Goal: Transaction & Acquisition: Download file/media

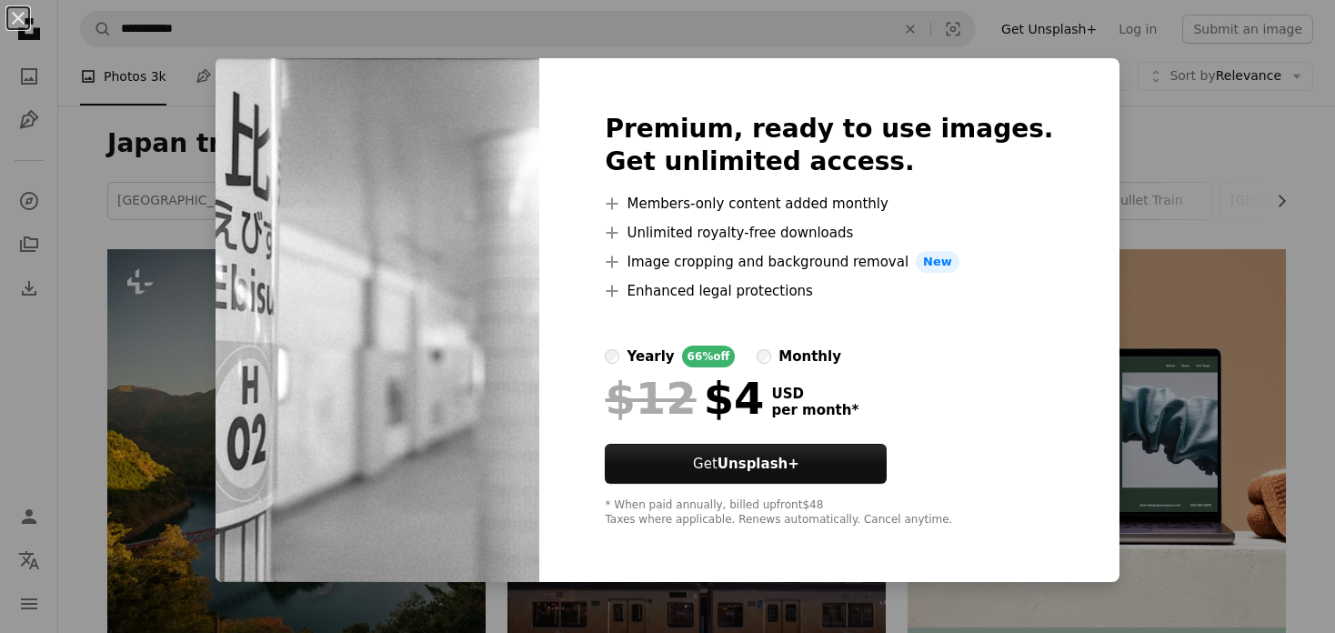
scroll to position [1182, 0]
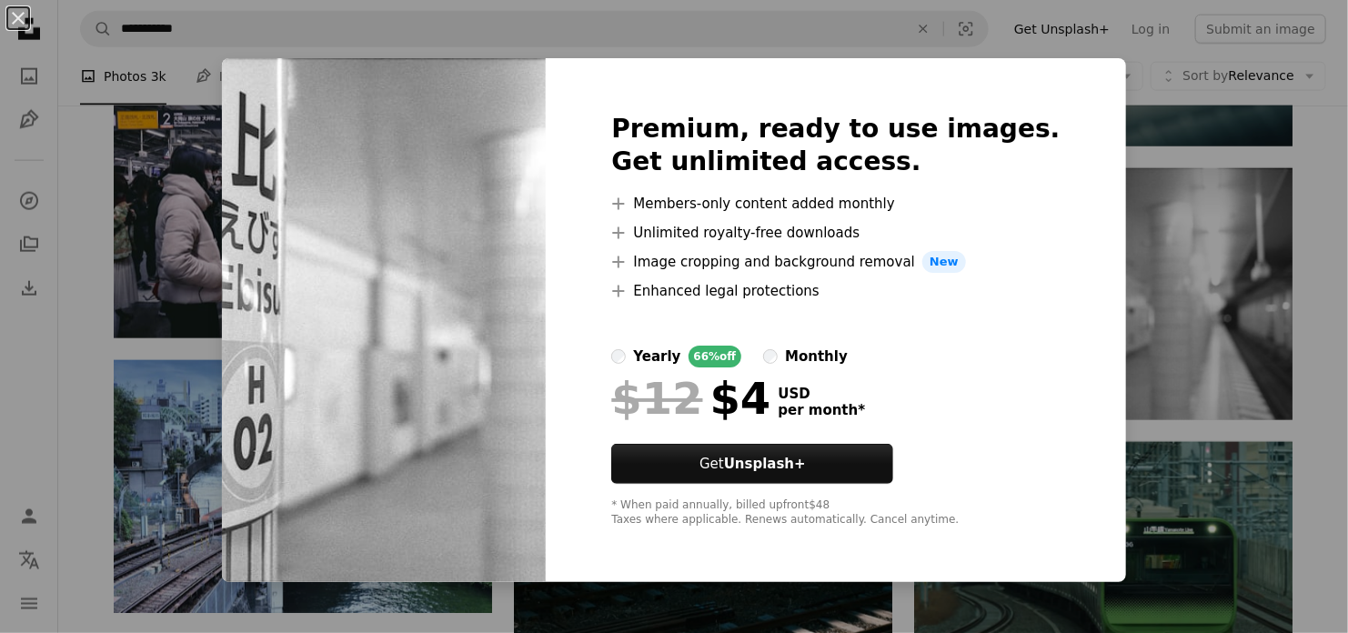
click at [1322, 216] on div "An X shape Premium, ready to use images. Get unlimited access. A plus sign Memb…" at bounding box center [674, 316] width 1348 height 633
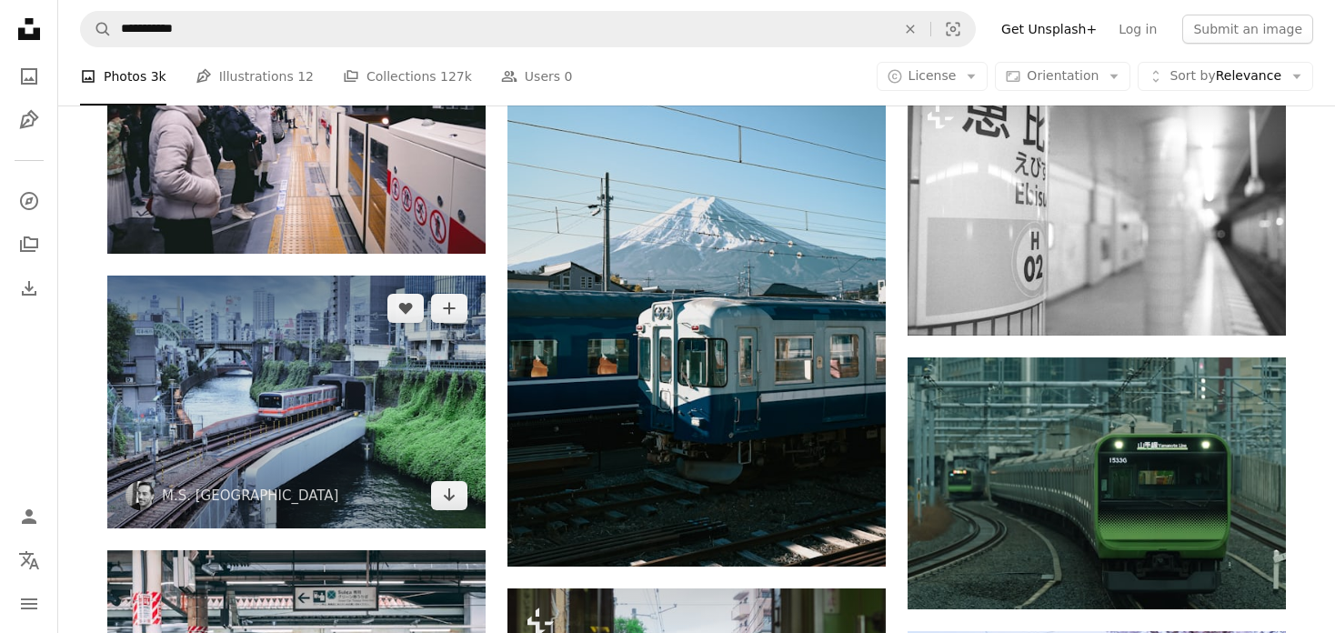
scroll to position [1273, 0]
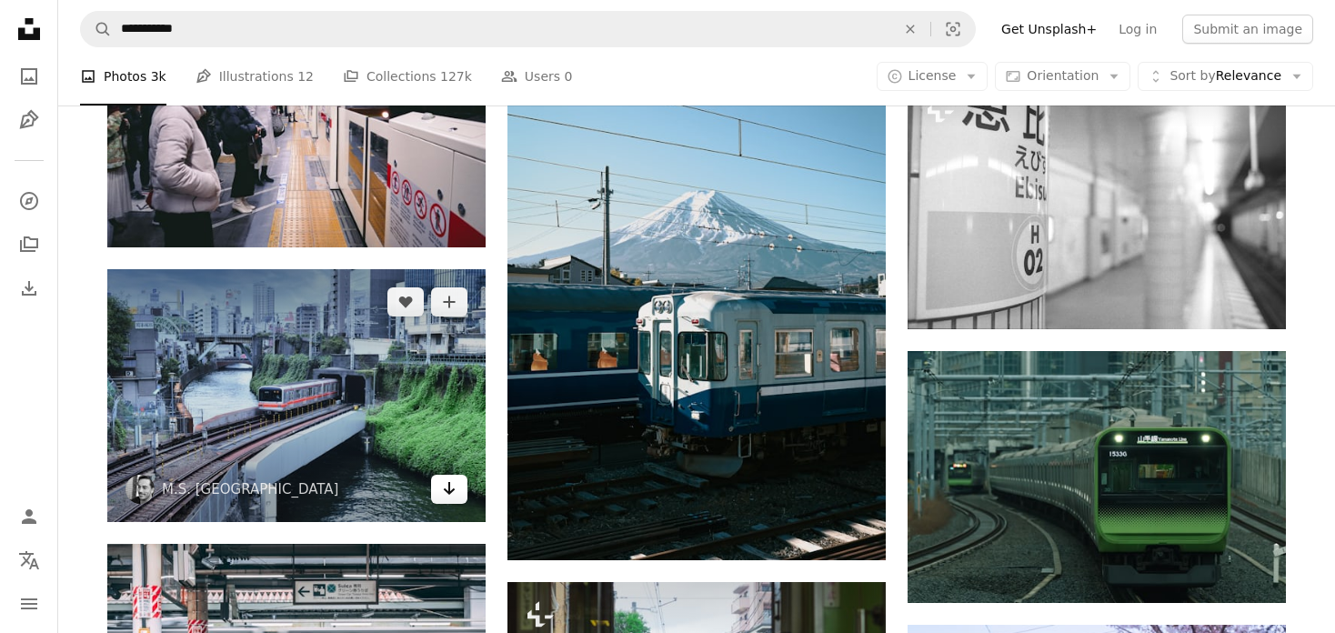
click at [454, 497] on icon "Arrow pointing down" at bounding box center [449, 488] width 15 height 22
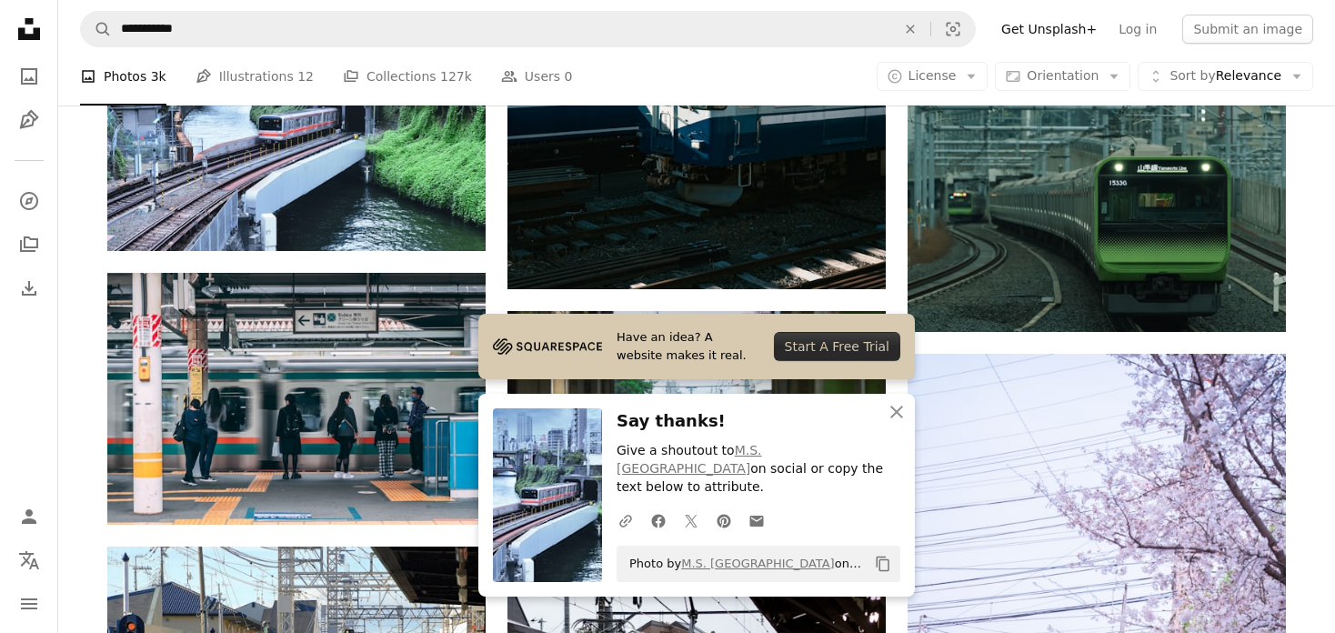
scroll to position [1546, 0]
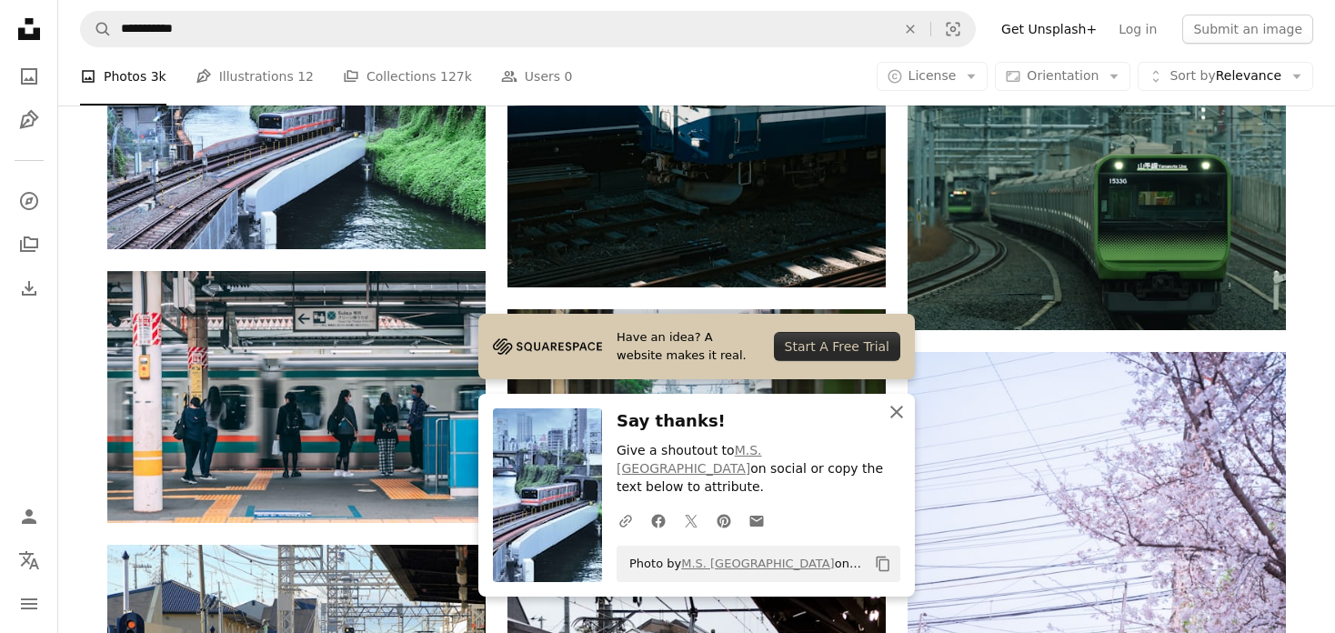
click at [894, 418] on icon "button" at bounding box center [896, 412] width 13 height 13
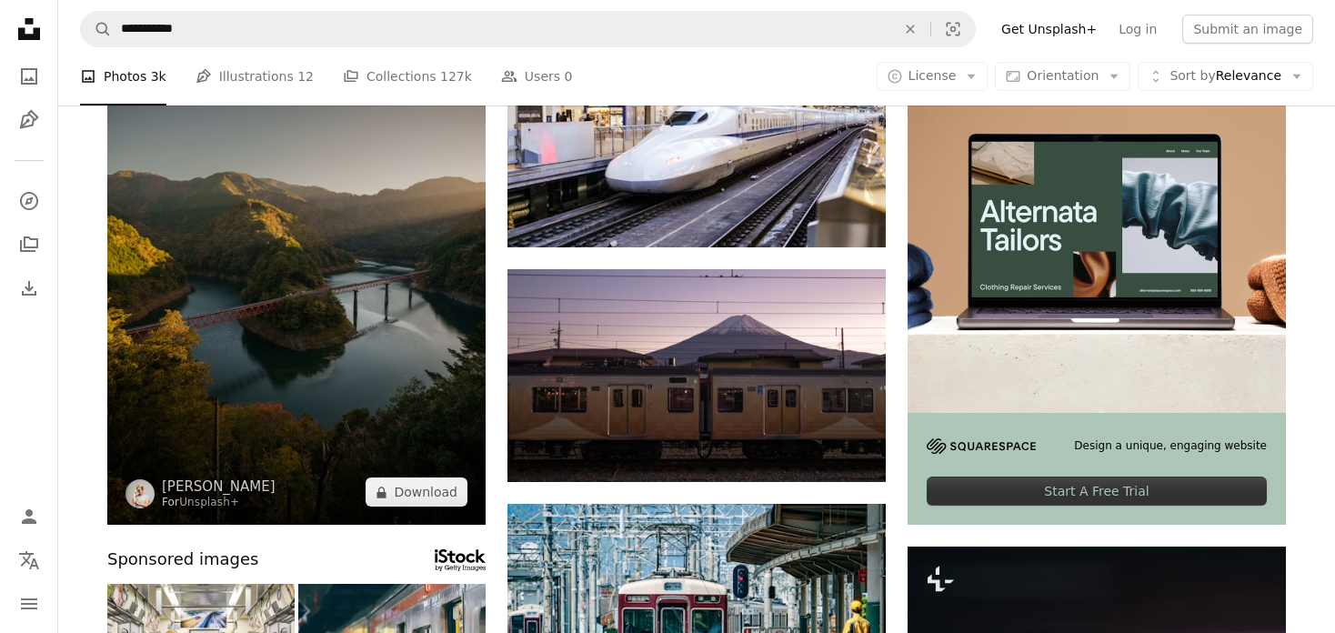
scroll to position [182, 0]
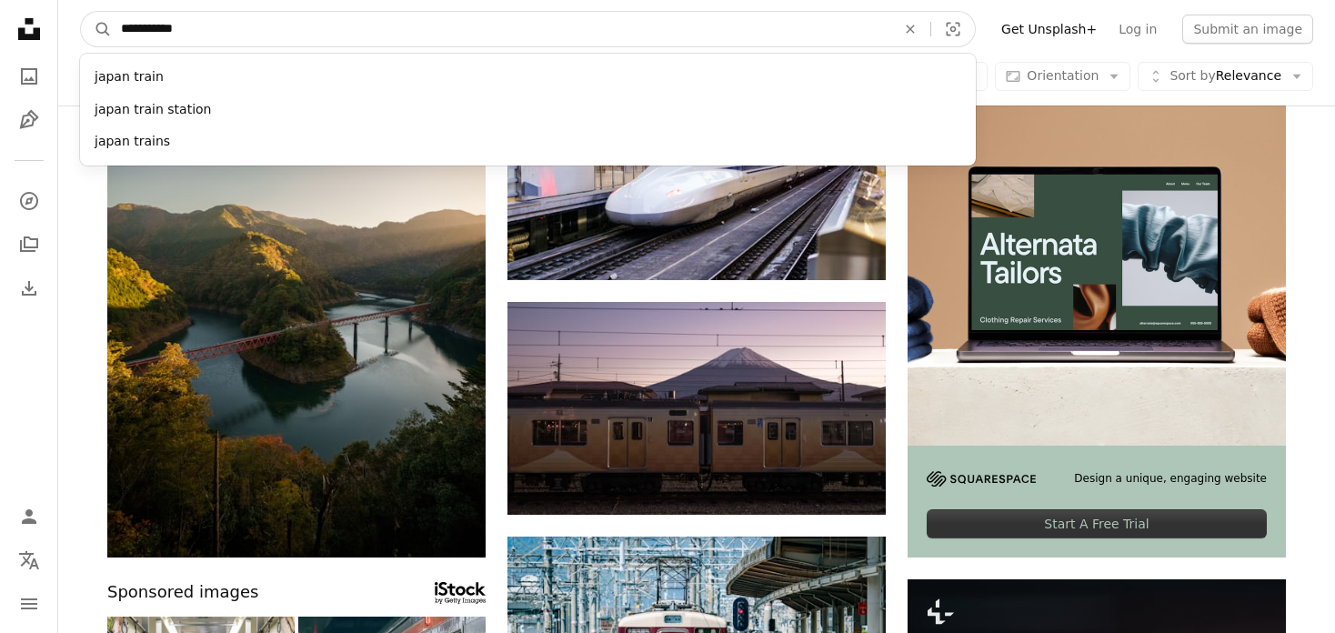
drag, startPoint x: 294, startPoint y: 35, endPoint x: 151, endPoint y: 37, distance: 142.8
click at [151, 37] on input "**********" at bounding box center [501, 29] width 778 height 35
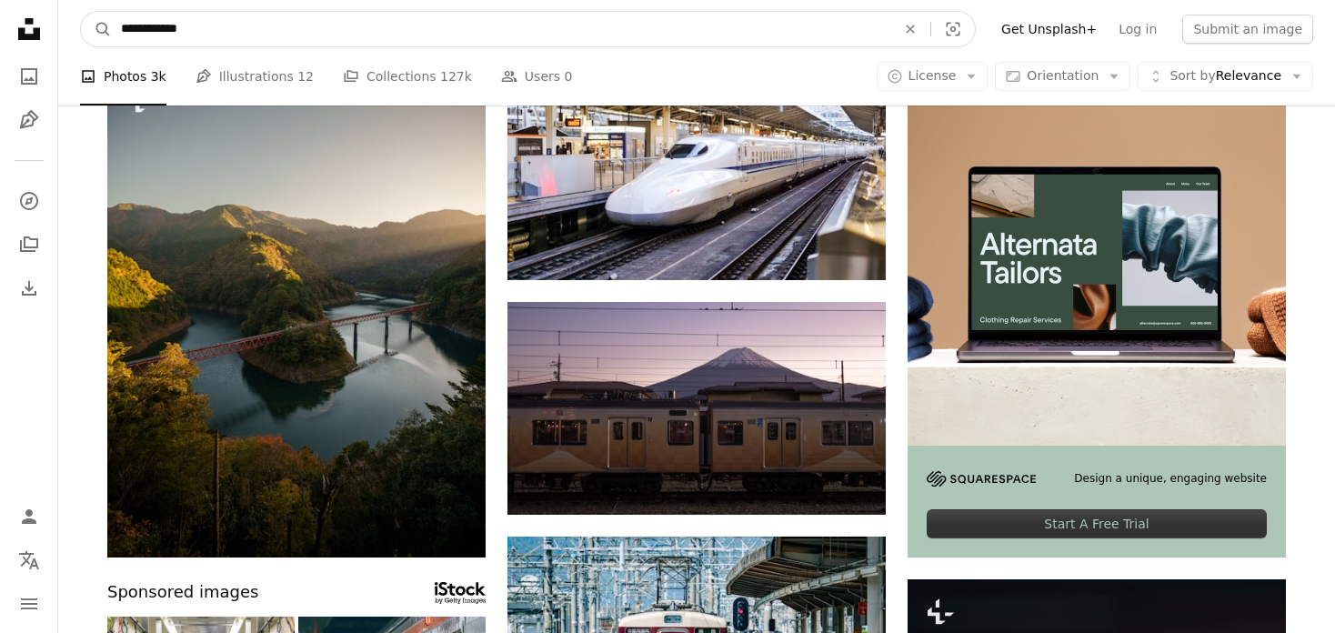
type input "**********"
click at [81, 12] on button "A magnifying glass" at bounding box center [96, 29] width 31 height 35
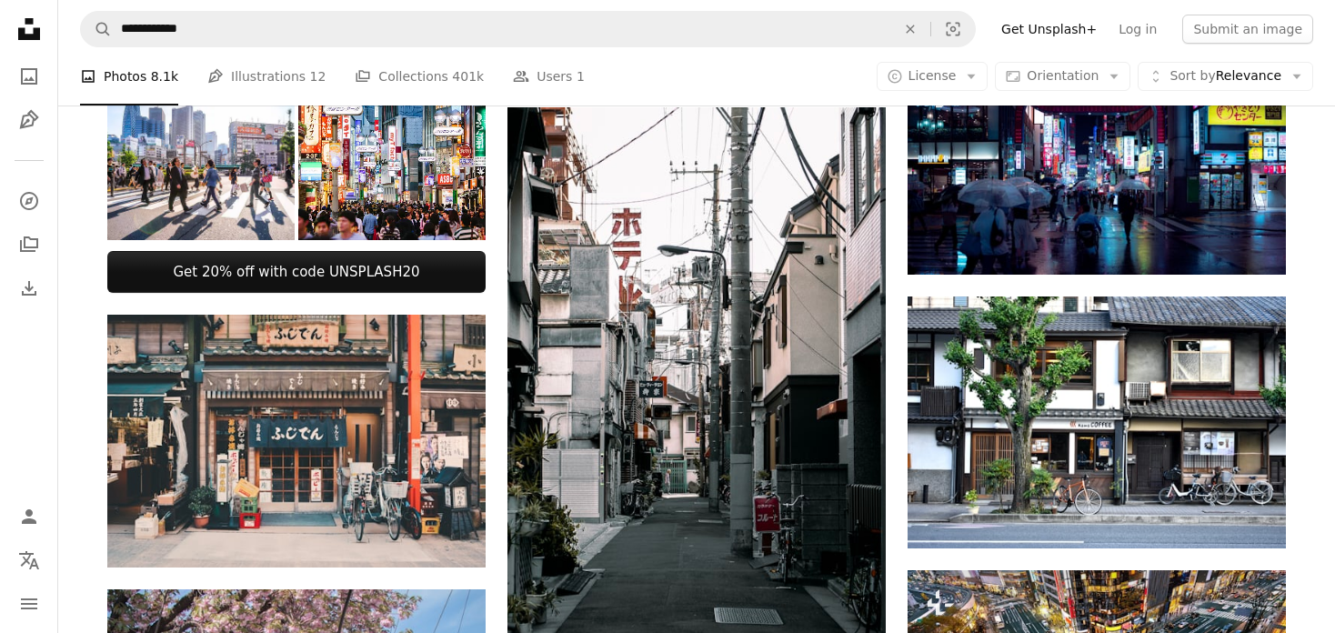
scroll to position [727, 0]
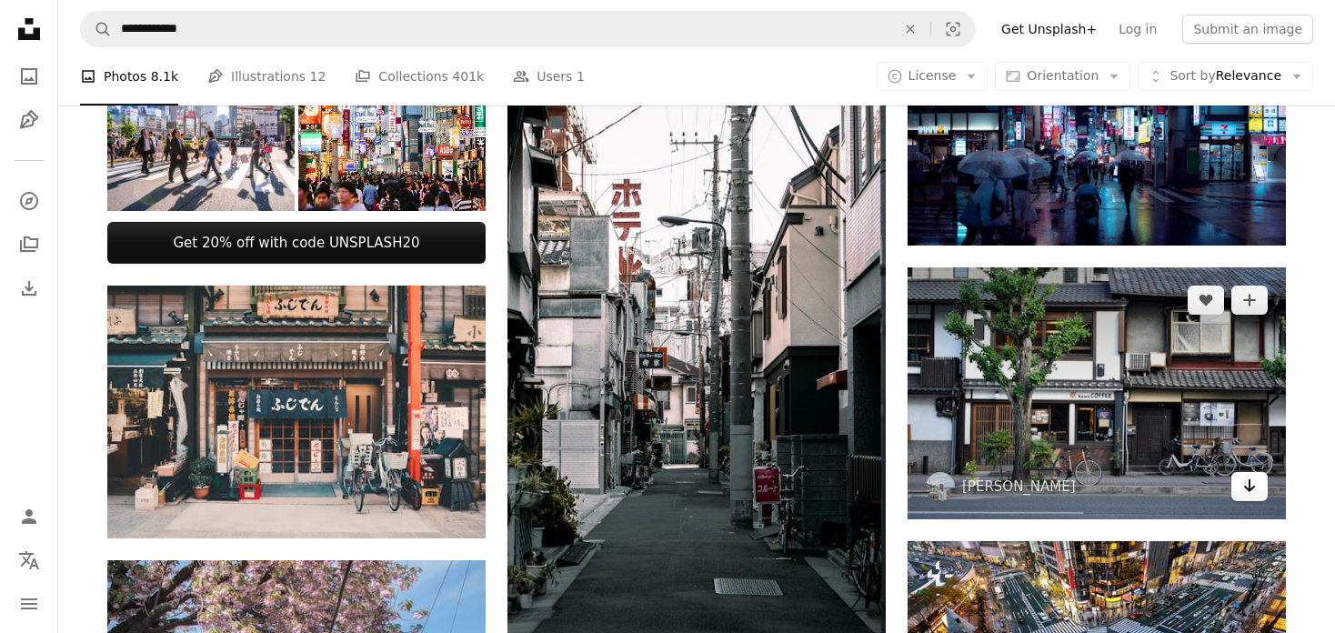
click at [1261, 496] on link "Arrow pointing down" at bounding box center [1249, 486] width 36 height 29
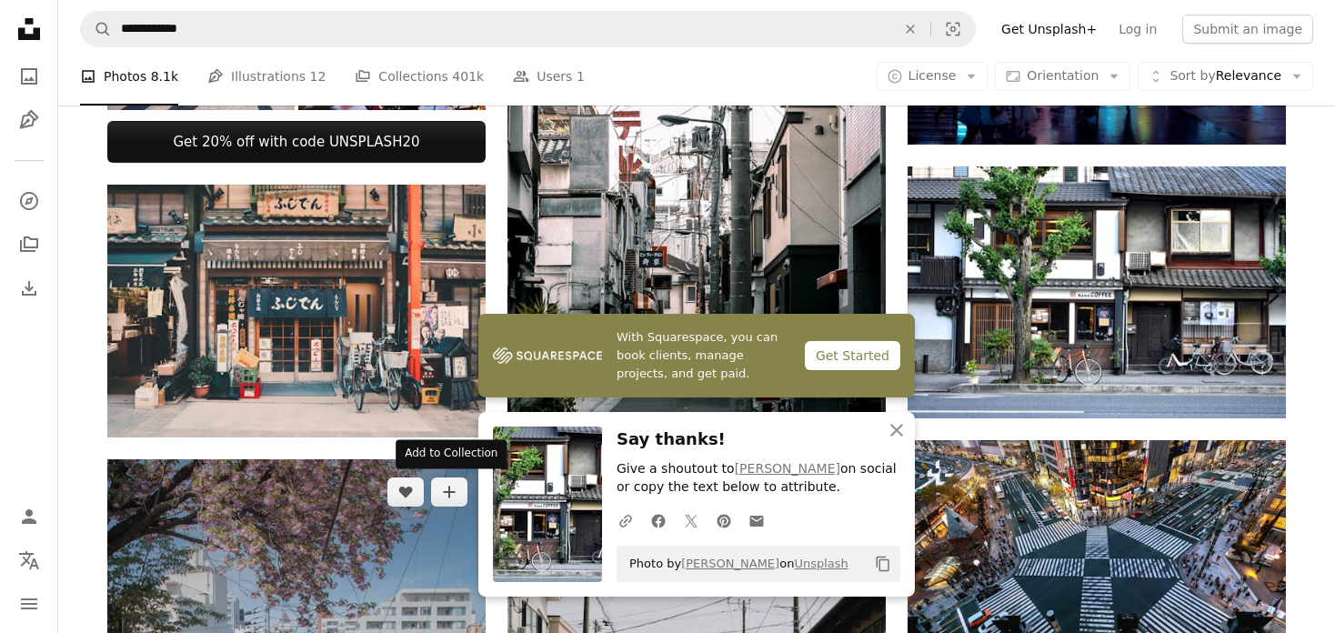
scroll to position [818, 0]
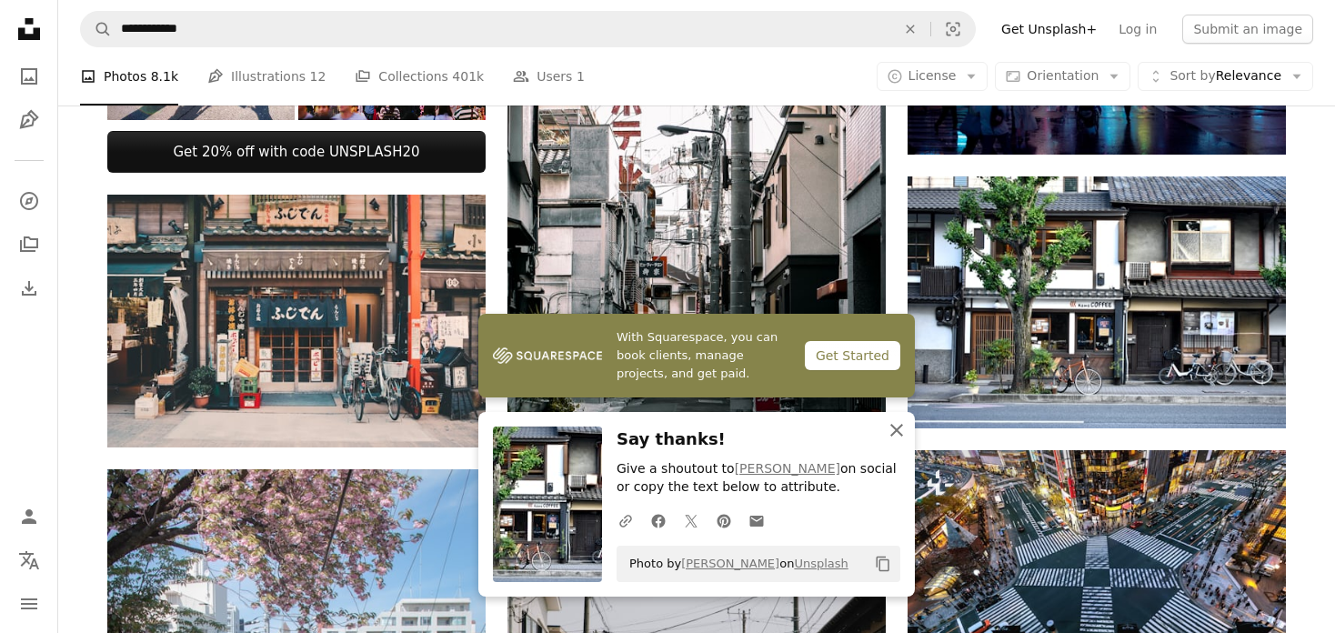
click at [896, 434] on icon "An X shape" at bounding box center [897, 430] width 22 height 22
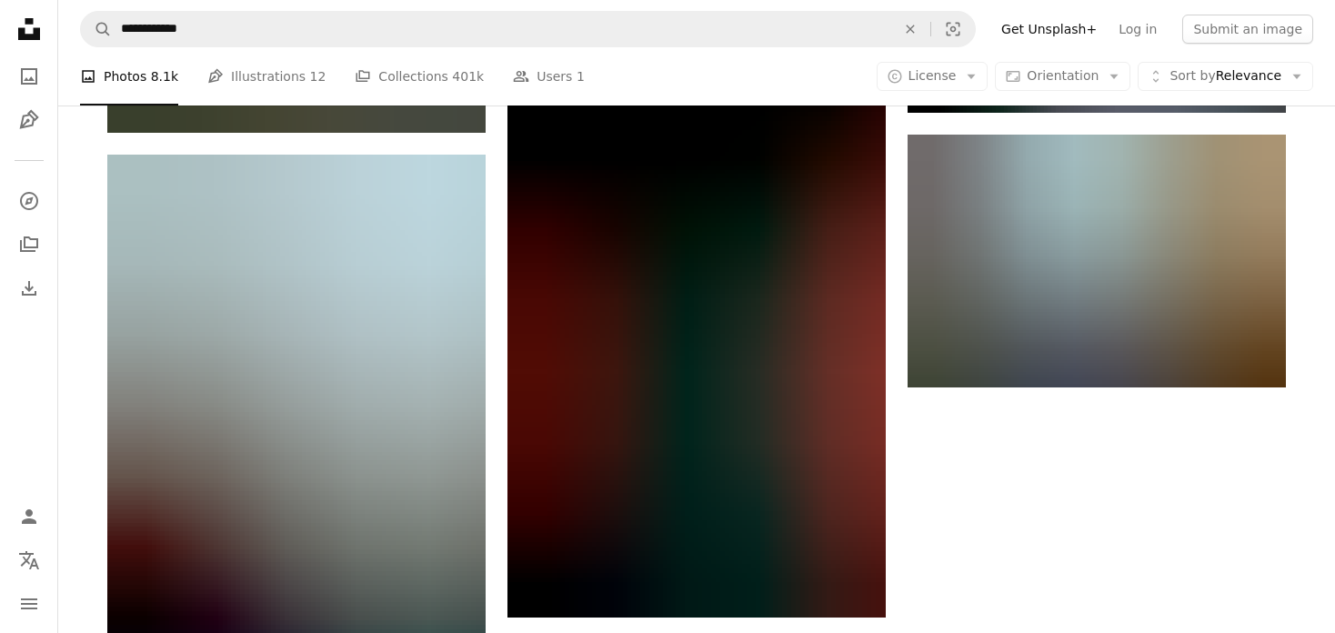
scroll to position [2401, 0]
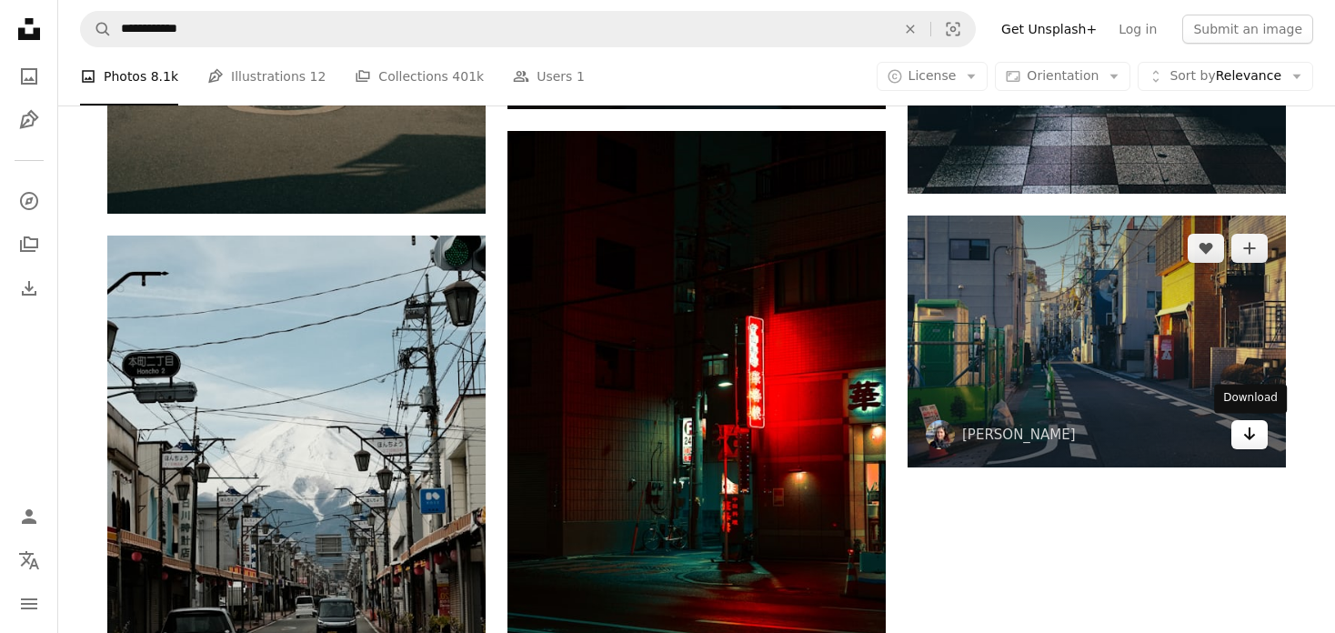
click at [1243, 446] on link "Arrow pointing down" at bounding box center [1249, 434] width 36 height 29
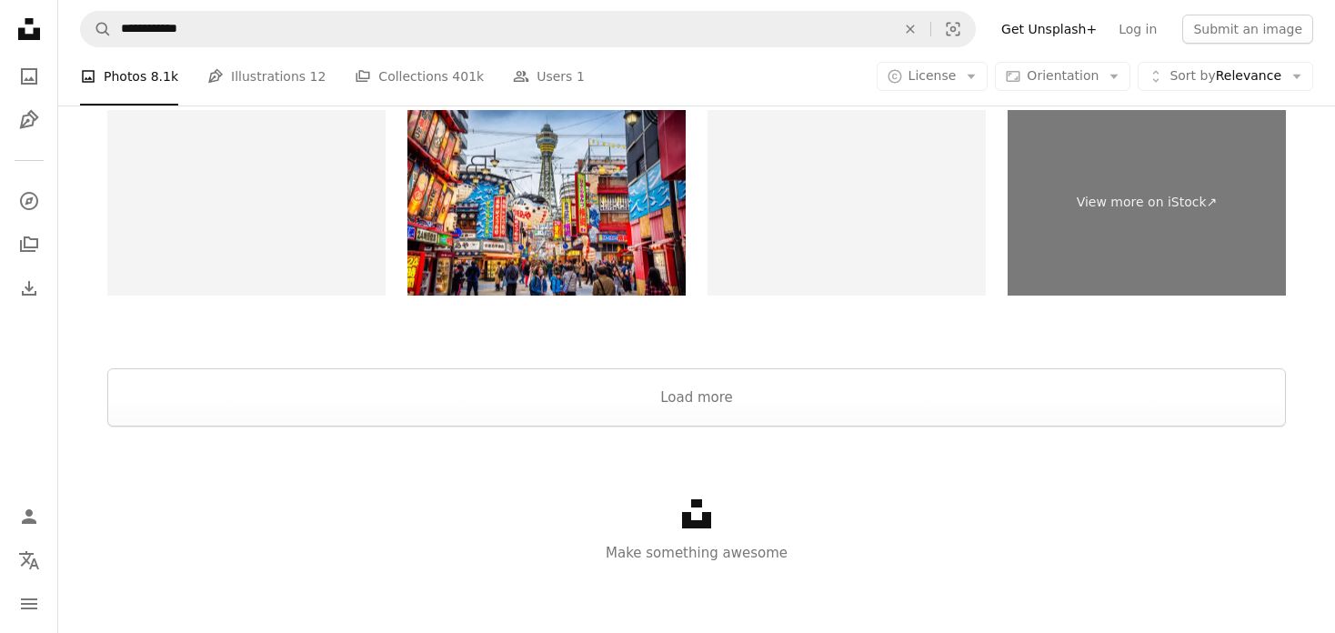
scroll to position [3405, 0]
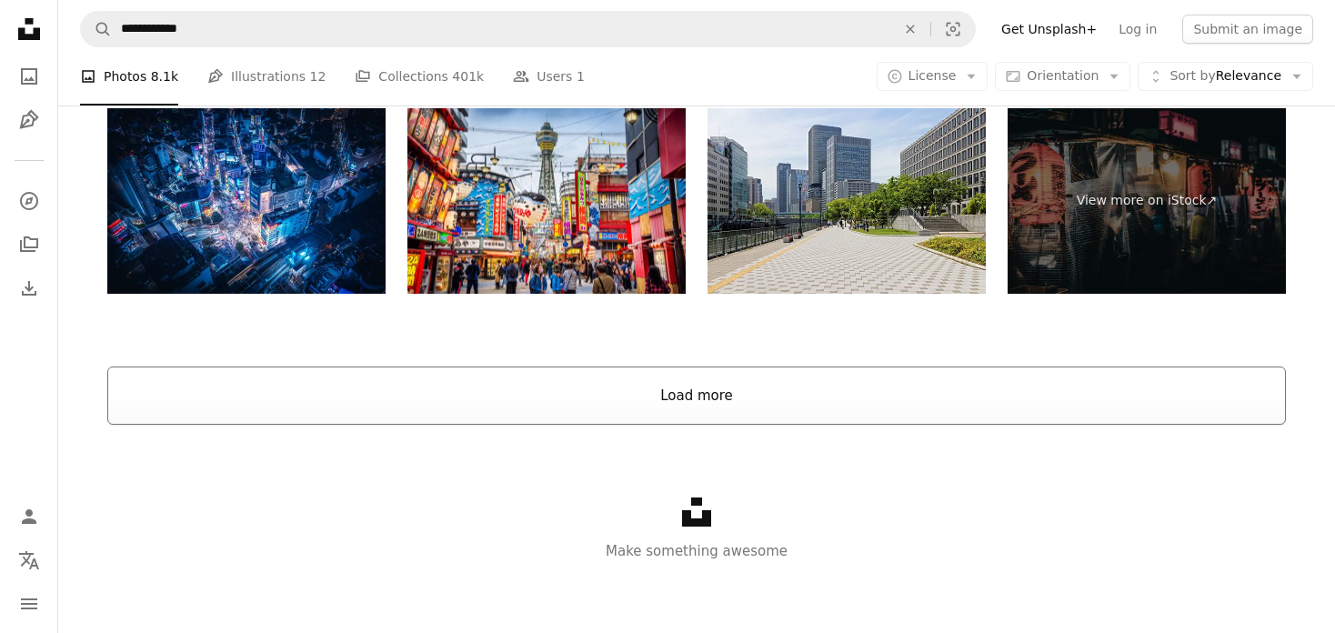
click at [828, 376] on button "Load more" at bounding box center [696, 395] width 1179 height 58
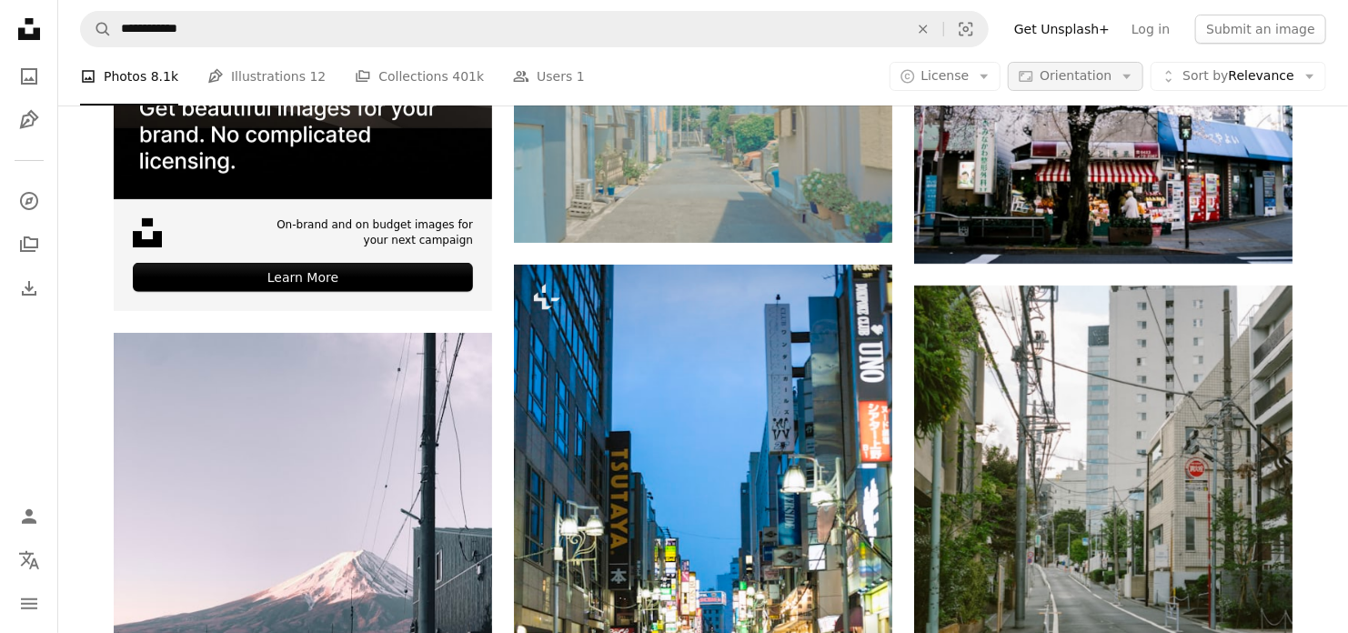
click at [1091, 75] on span "Orientation" at bounding box center [1075, 75] width 72 height 15
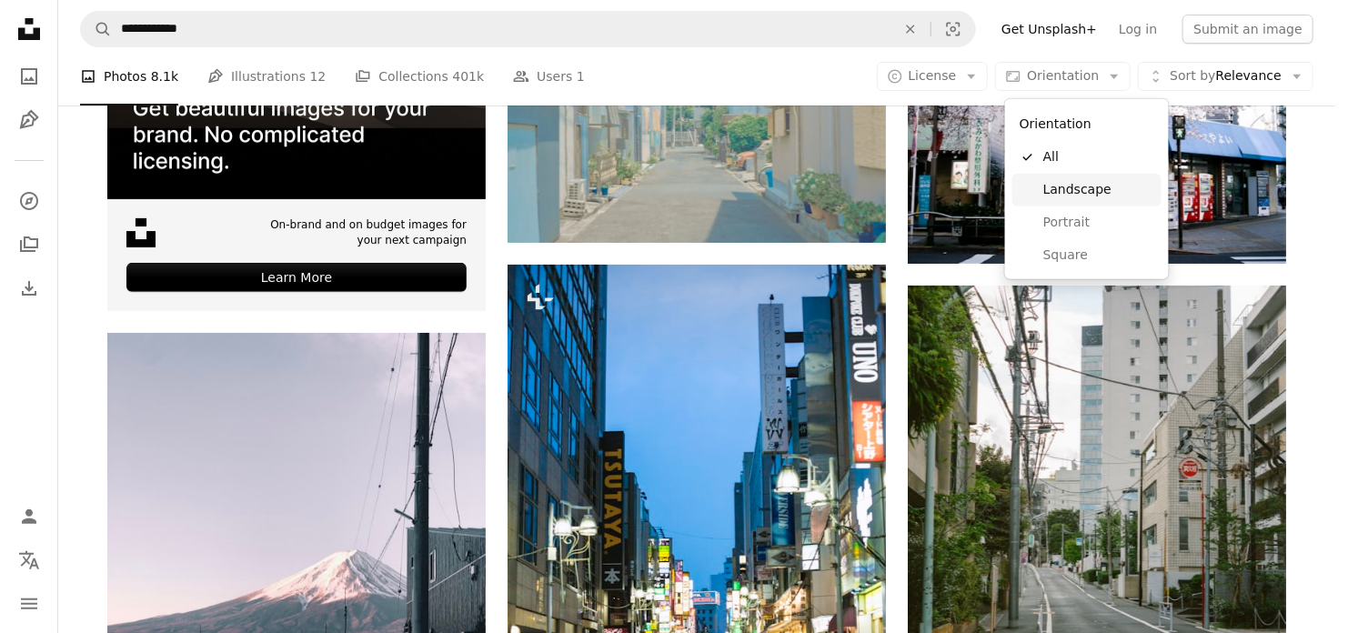
click at [1107, 190] on span "Landscape" at bounding box center [1098, 190] width 111 height 18
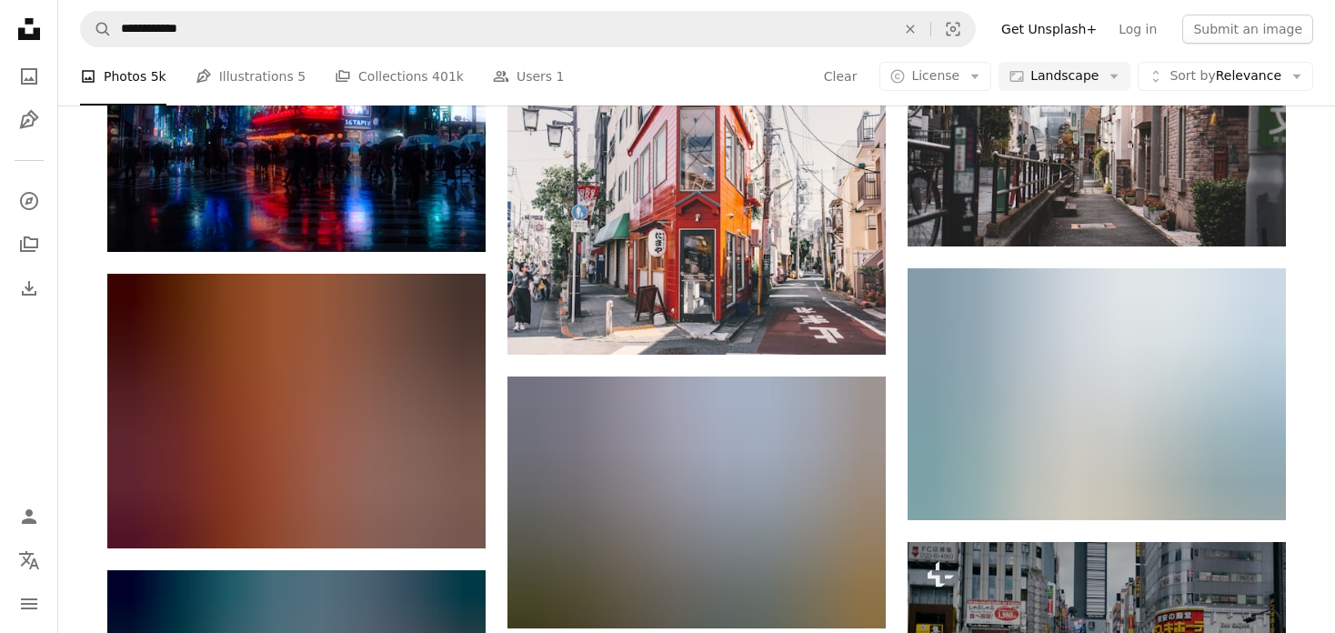
scroll to position [436, 0]
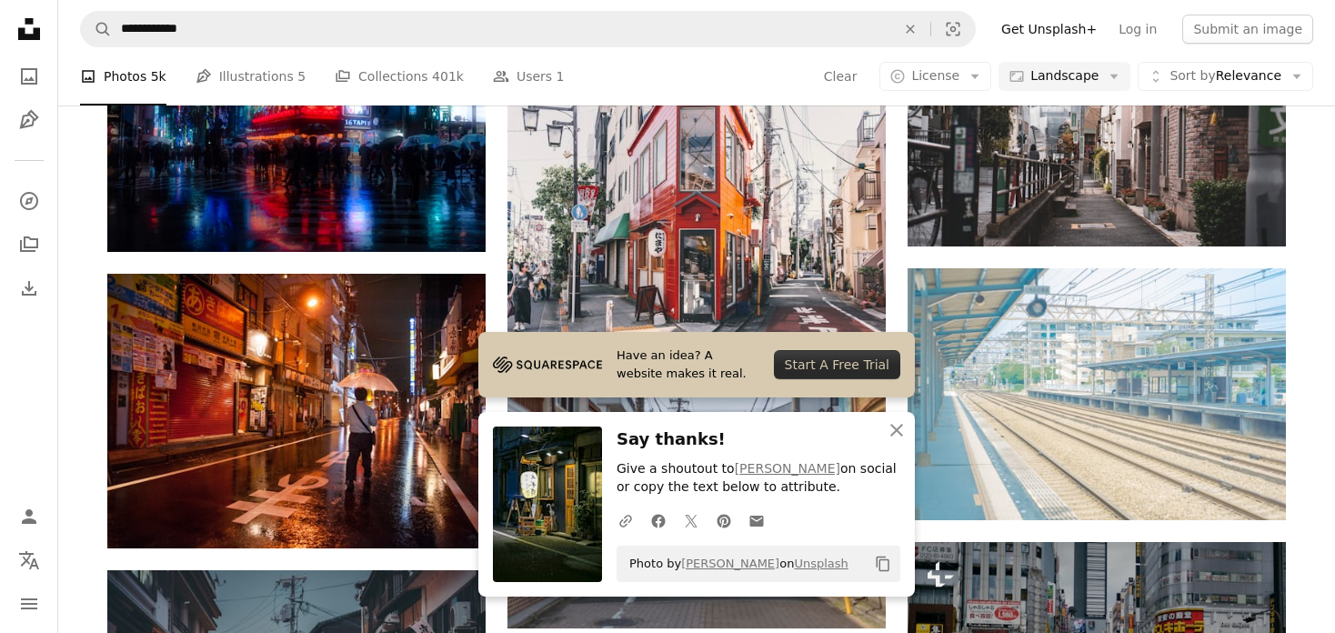
scroll to position [709, 0]
click at [905, 431] on icon "An X shape" at bounding box center [897, 430] width 22 height 22
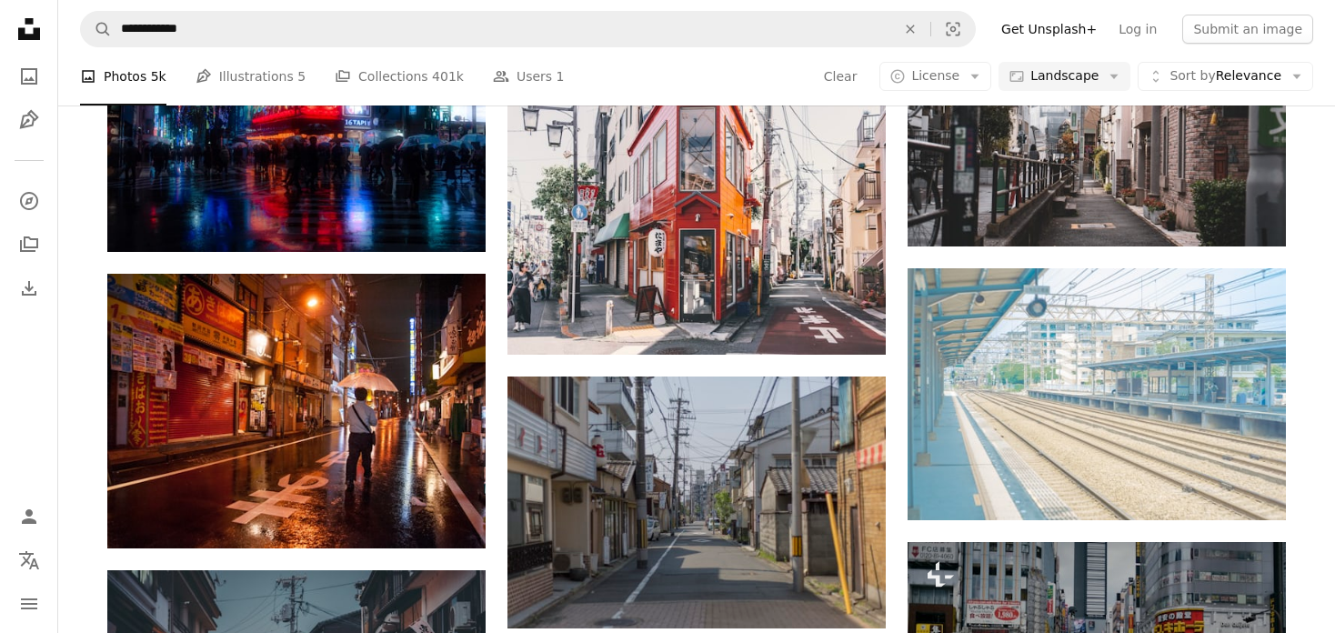
scroll to position [891, 0]
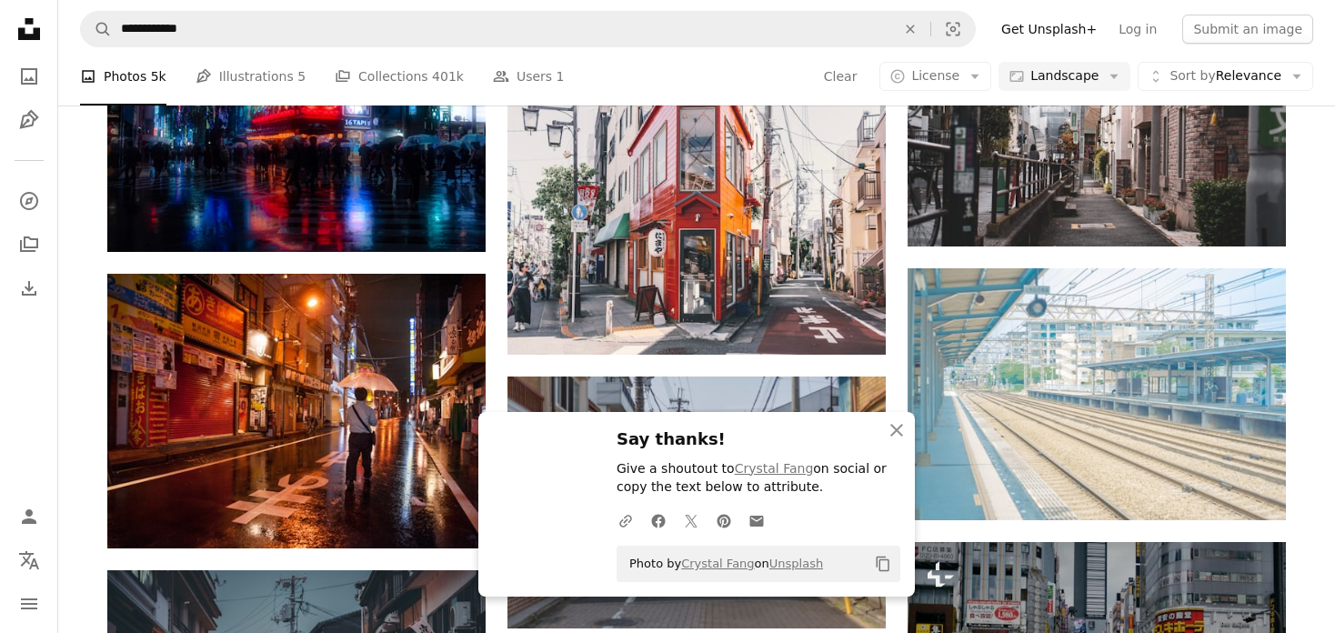
scroll to position [1255, 0]
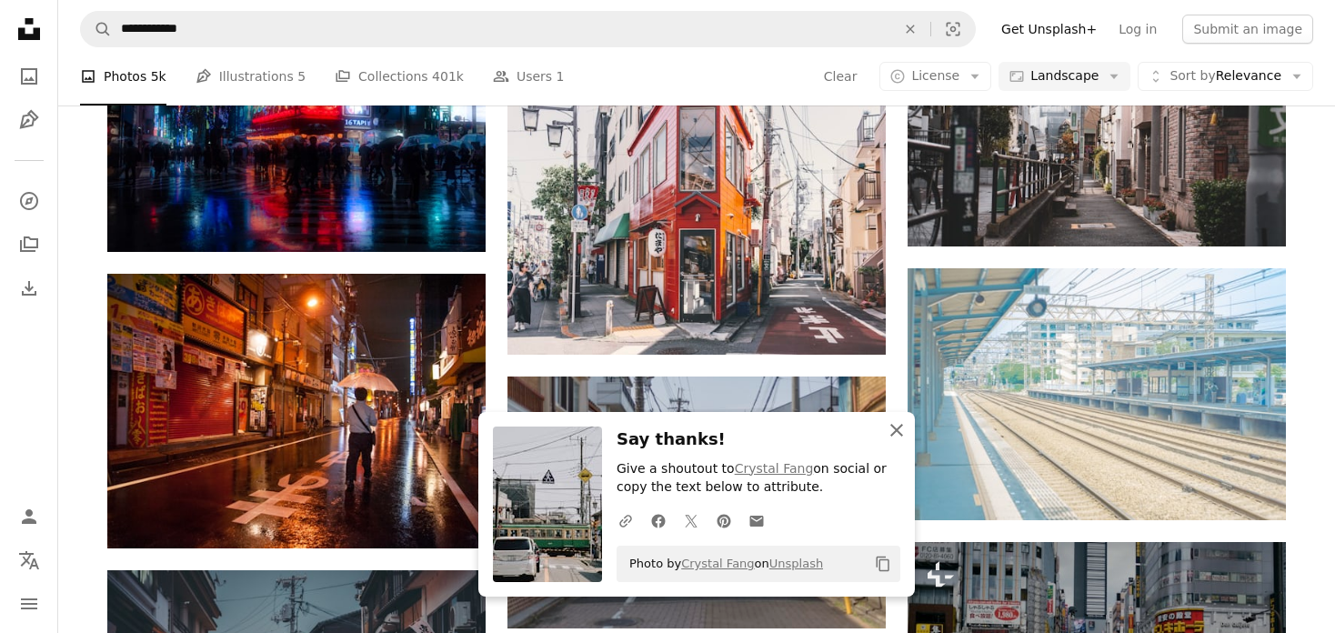
click at [898, 435] on icon "An X shape" at bounding box center [897, 430] width 22 height 22
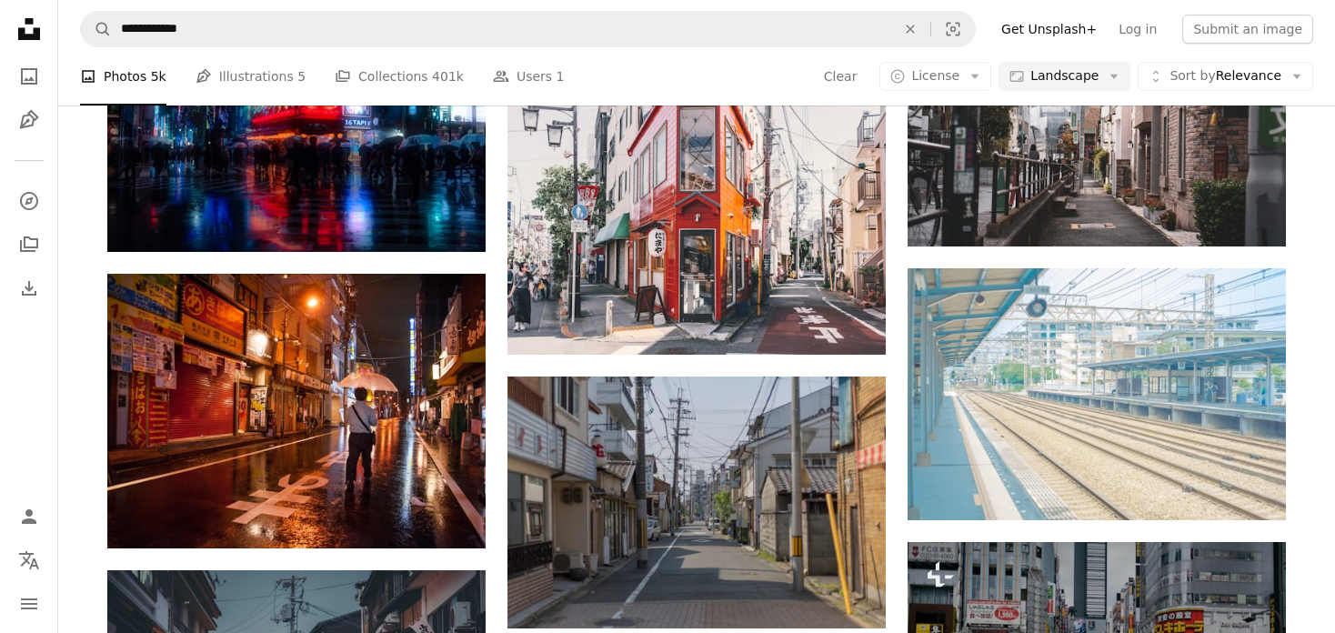
scroll to position [2892, 0]
click at [850, 53] on icon "Download" at bounding box center [850, 46] width 12 height 13
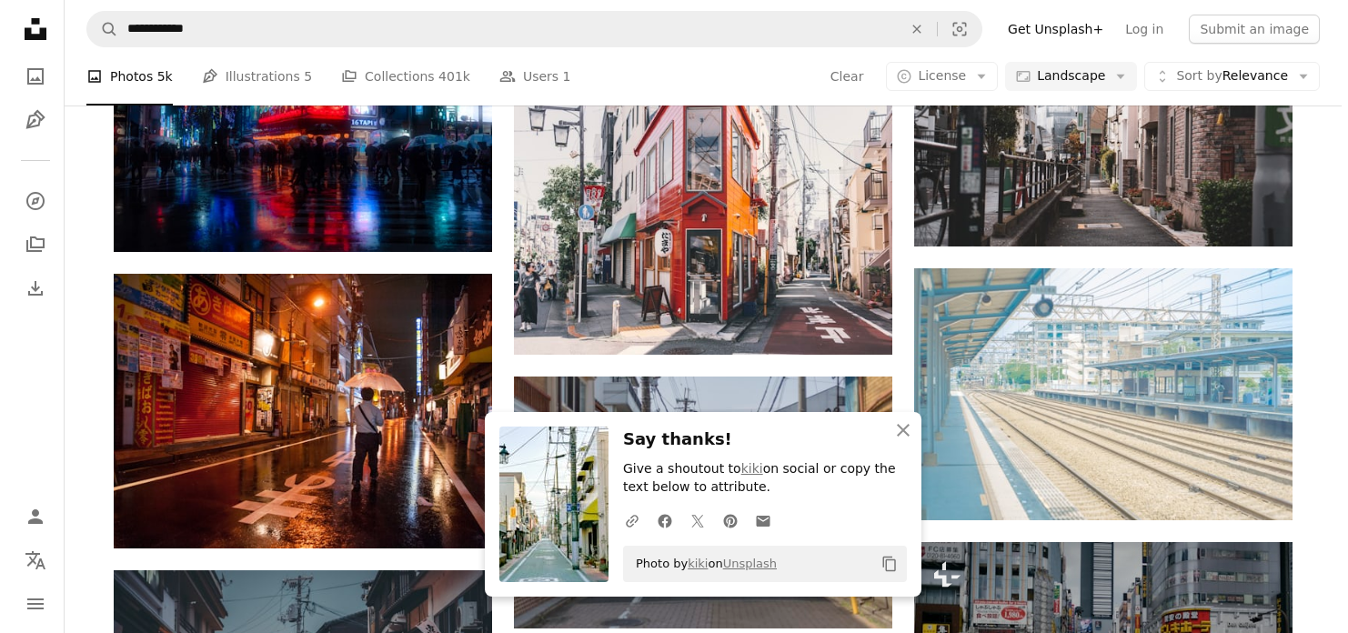
scroll to position [9730, 0]
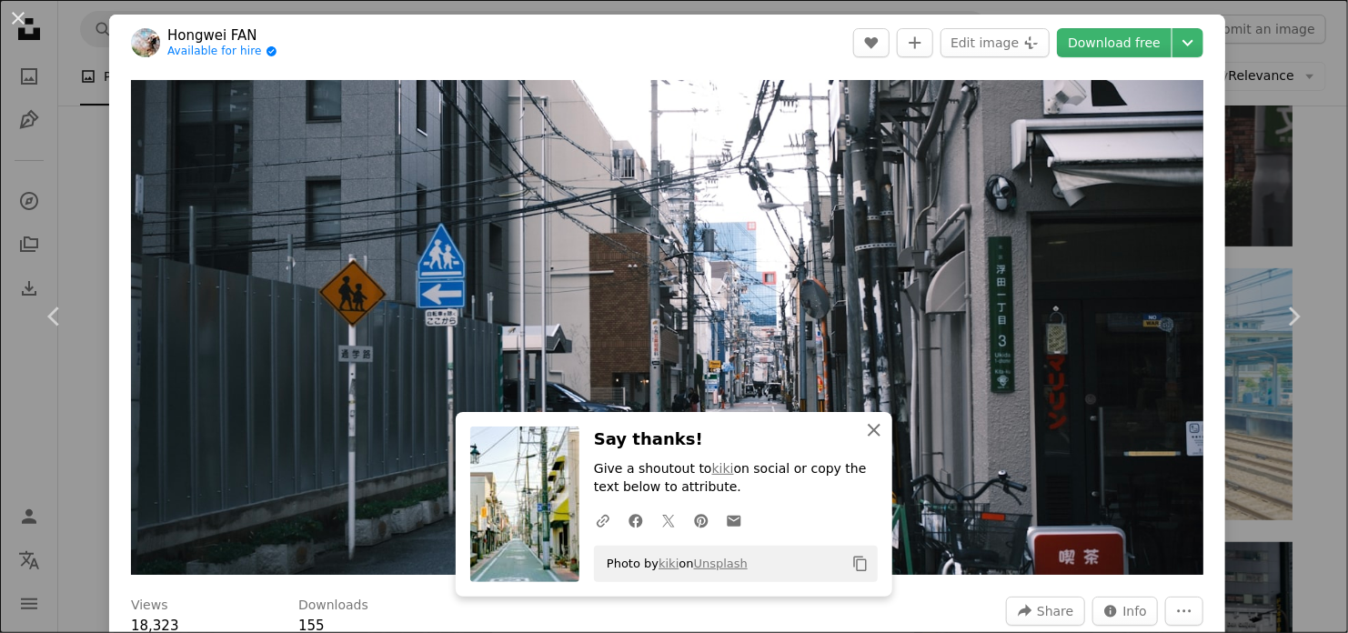
click at [865, 435] on icon "An X shape" at bounding box center [874, 430] width 22 height 22
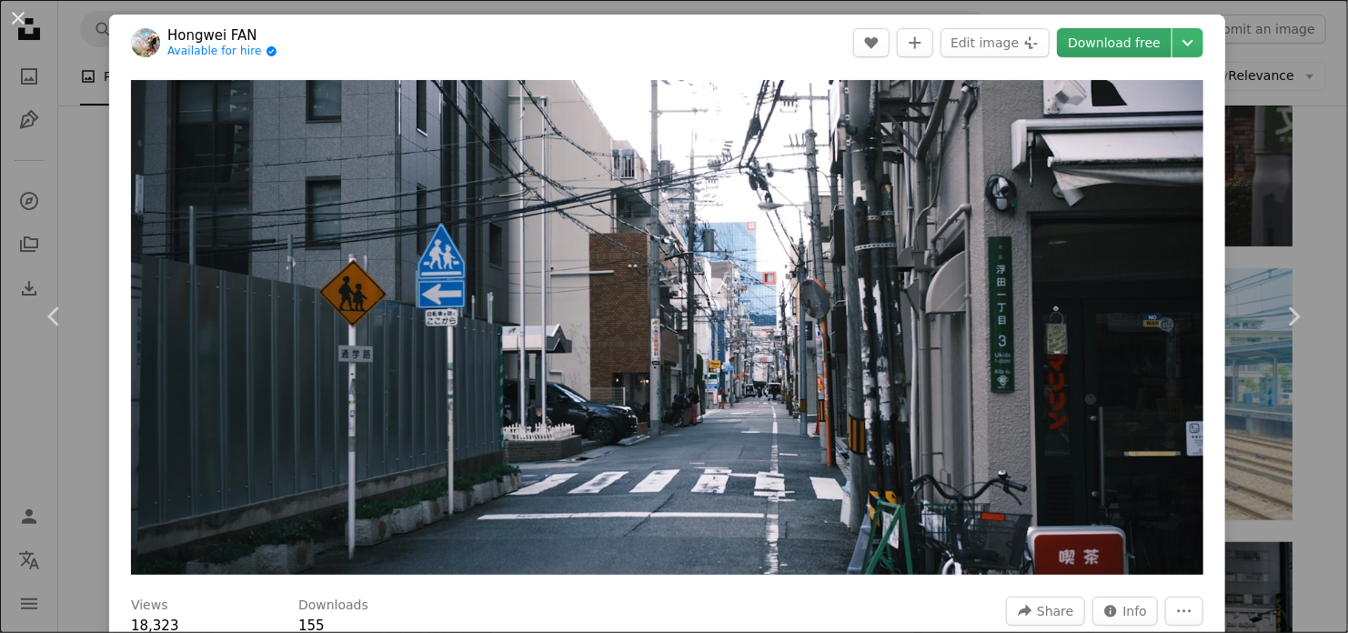
click at [1128, 41] on link "Download free" at bounding box center [1114, 42] width 115 height 29
